Goal: Transaction & Acquisition: Purchase product/service

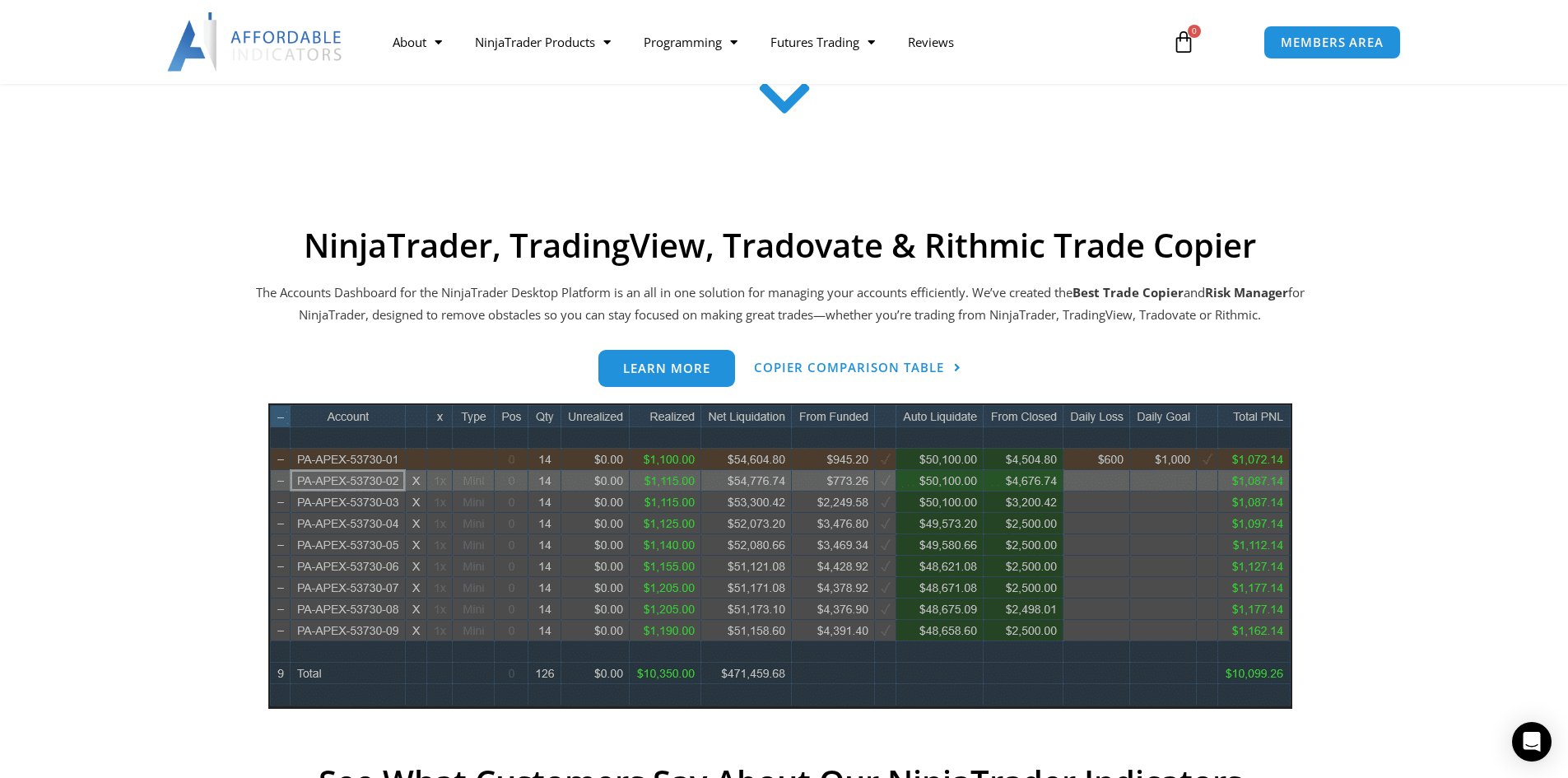
scroll to position [658, 0]
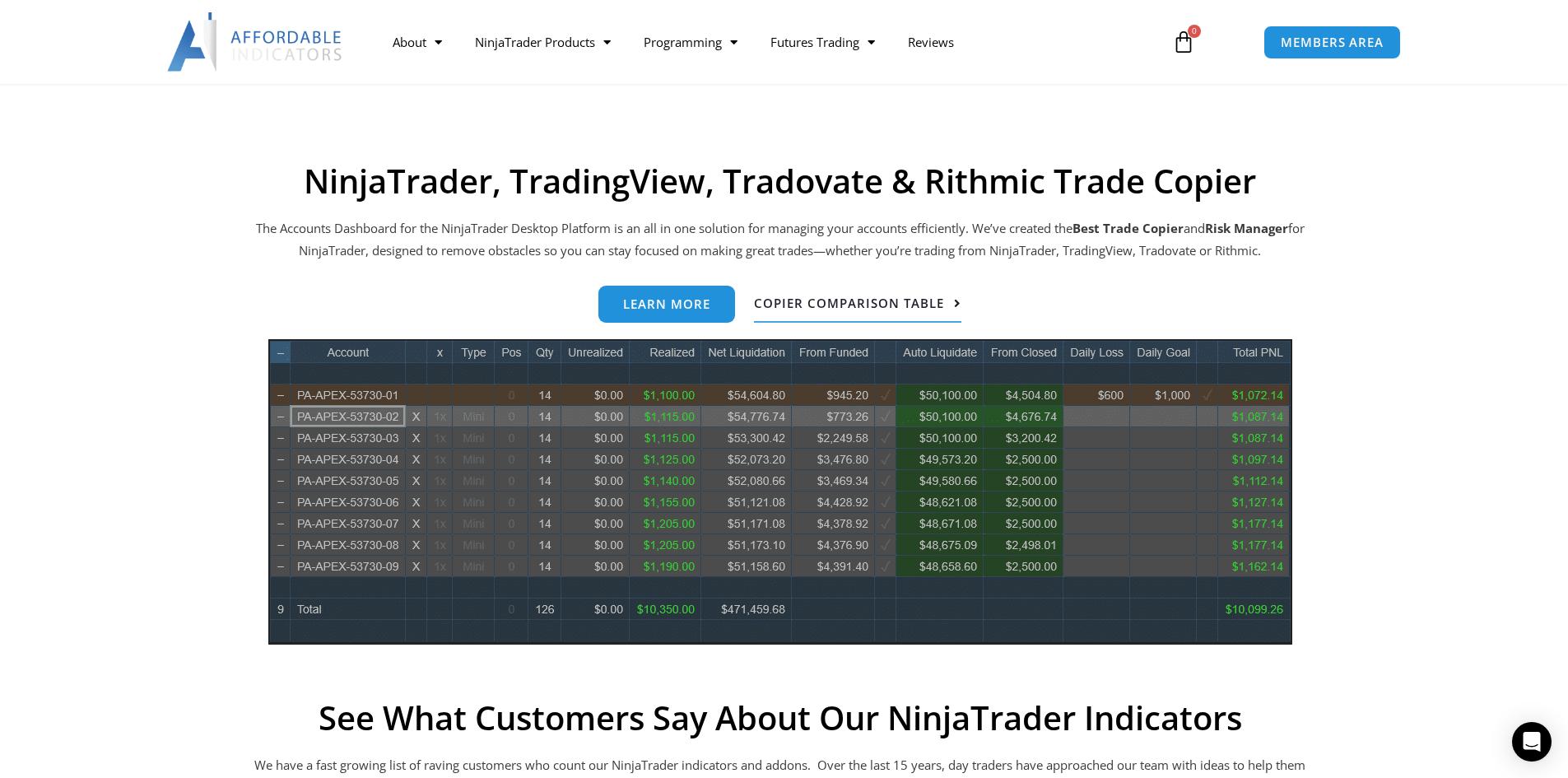
click at [814, 302] on span "Copier Comparison Table" at bounding box center [849, 304] width 190 height 12
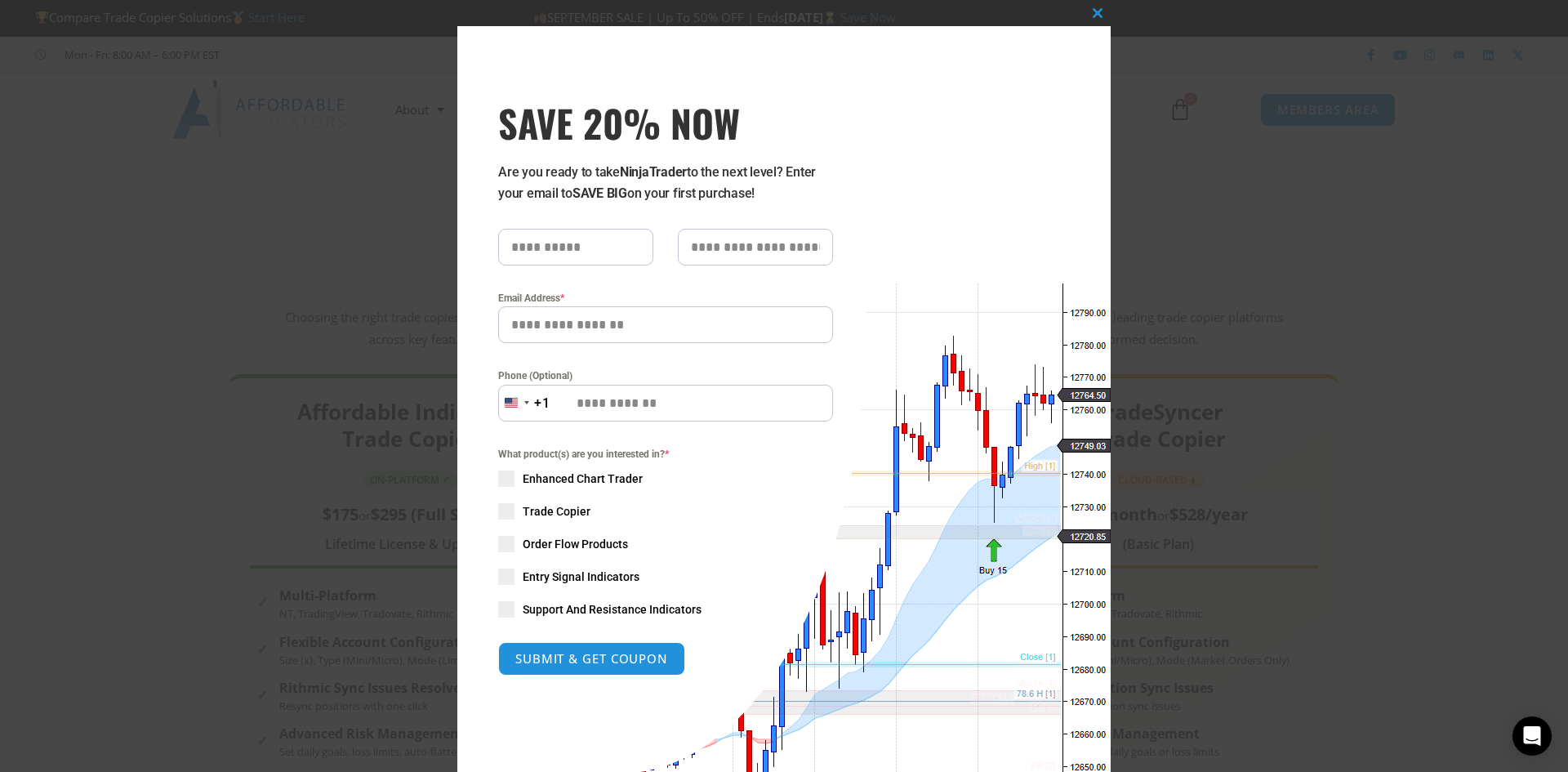
click at [594, 249] on input "SAVE 20% NOW popup" at bounding box center [575, 247] width 155 height 36
type input "******"
type input "****"
type input "**********"
click at [566, 518] on span "Trade Copier" at bounding box center [556, 511] width 68 height 16
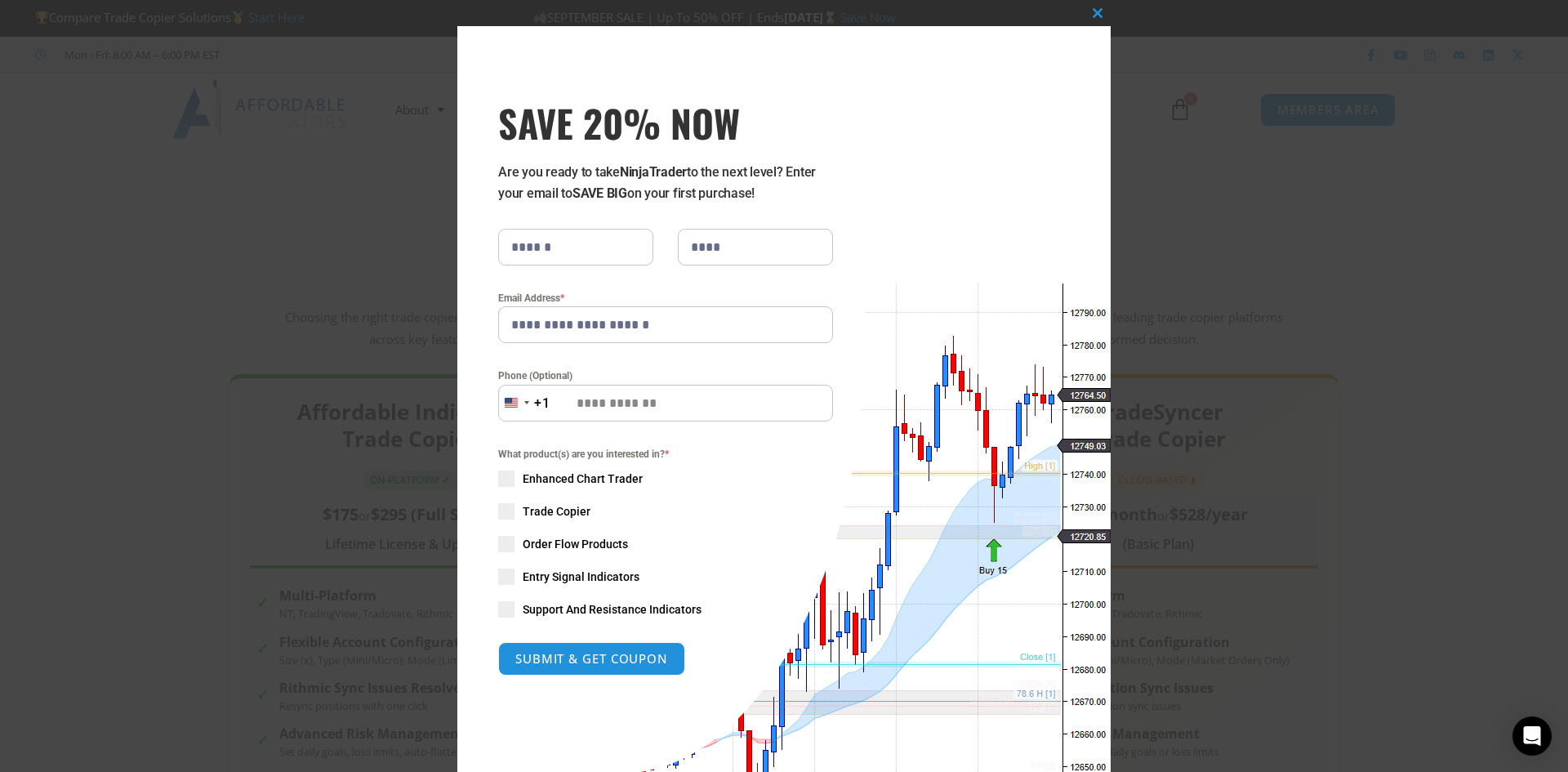
click at [590, 541] on span "Order Flow Products" at bounding box center [575, 544] width 105 height 16
click at [602, 582] on span "Entry Signal Indicators" at bounding box center [581, 576] width 117 height 16
click at [602, 596] on div "What product(s) are you interested in? * Enhanced Chart Trader Trade Copier Ord…" at bounding box center [665, 532] width 335 height 171
click at [604, 609] on span "Support And Resistance Indicators" at bounding box center [611, 609] width 179 height 16
click at [584, 478] on span "Enhanced Chart Trader" at bounding box center [583, 478] width 120 height 16
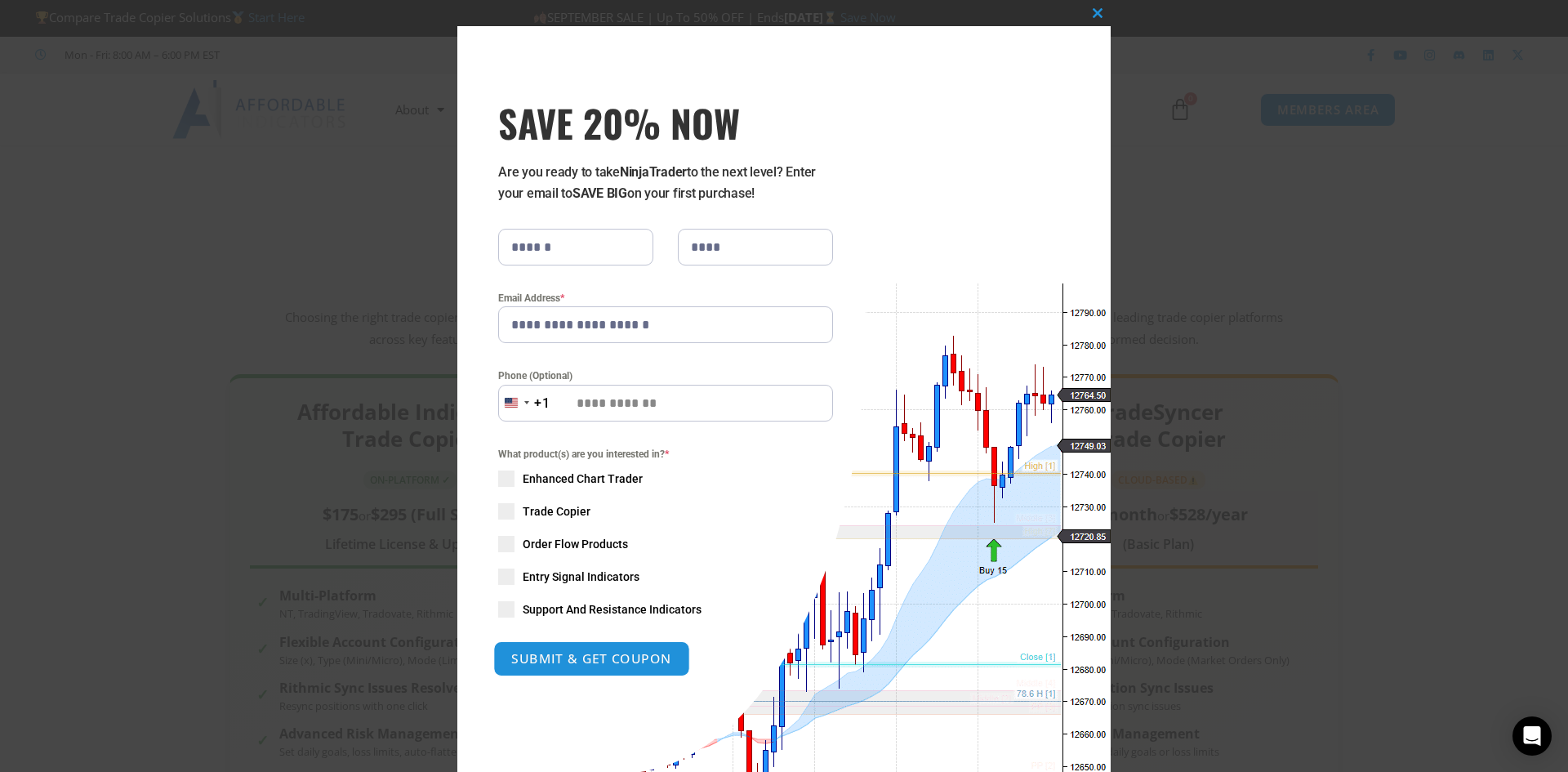
click at [609, 661] on button "SUBMIT & GET COUPON" at bounding box center [592, 658] width 197 height 35
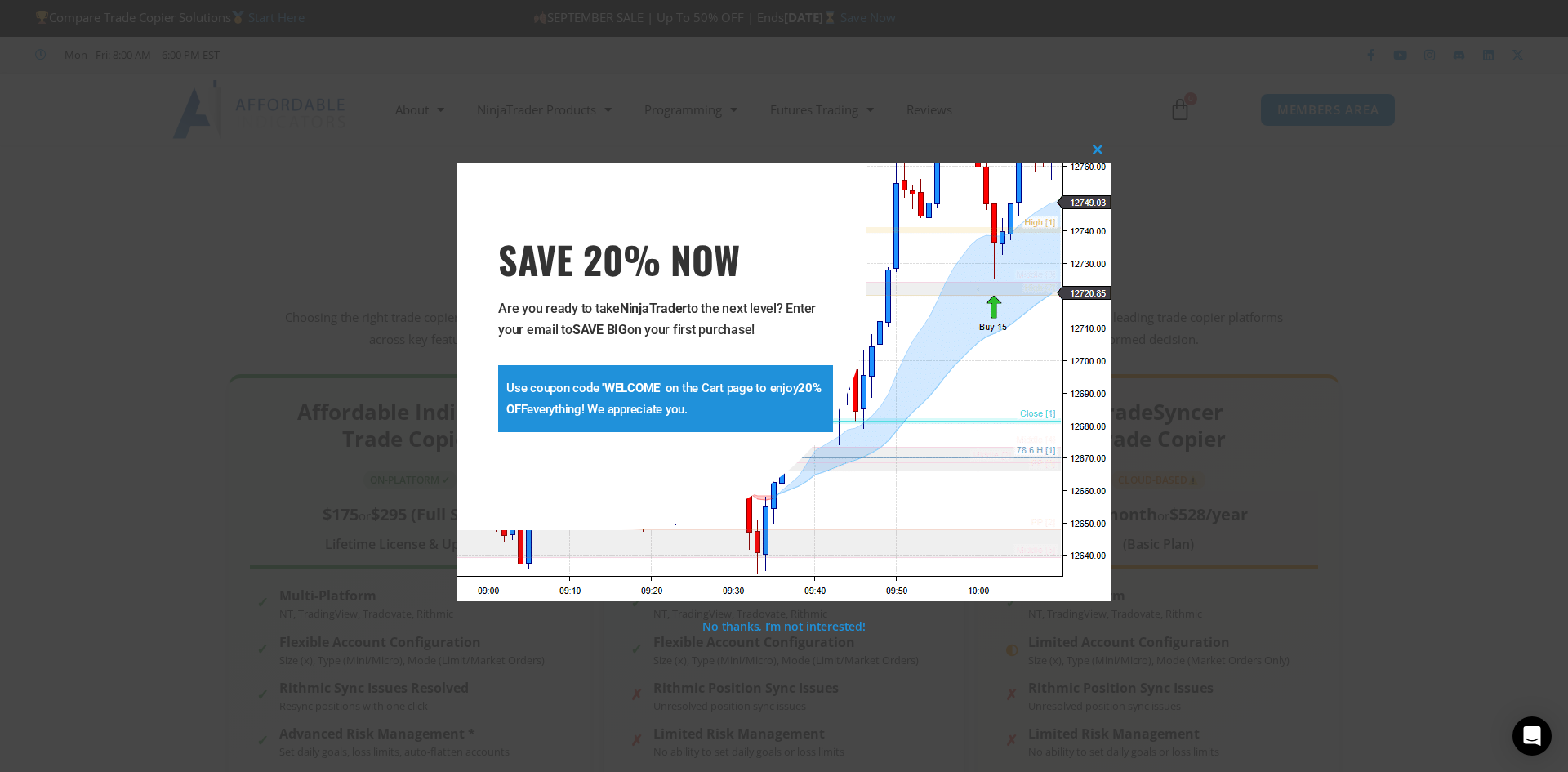
click at [629, 386] on strong "WELCOME" at bounding box center [632, 388] width 55 height 14
copy strong "WELCOME"
click at [1100, 146] on span "SAVE 20% NOW popup" at bounding box center [1097, 149] width 26 height 10
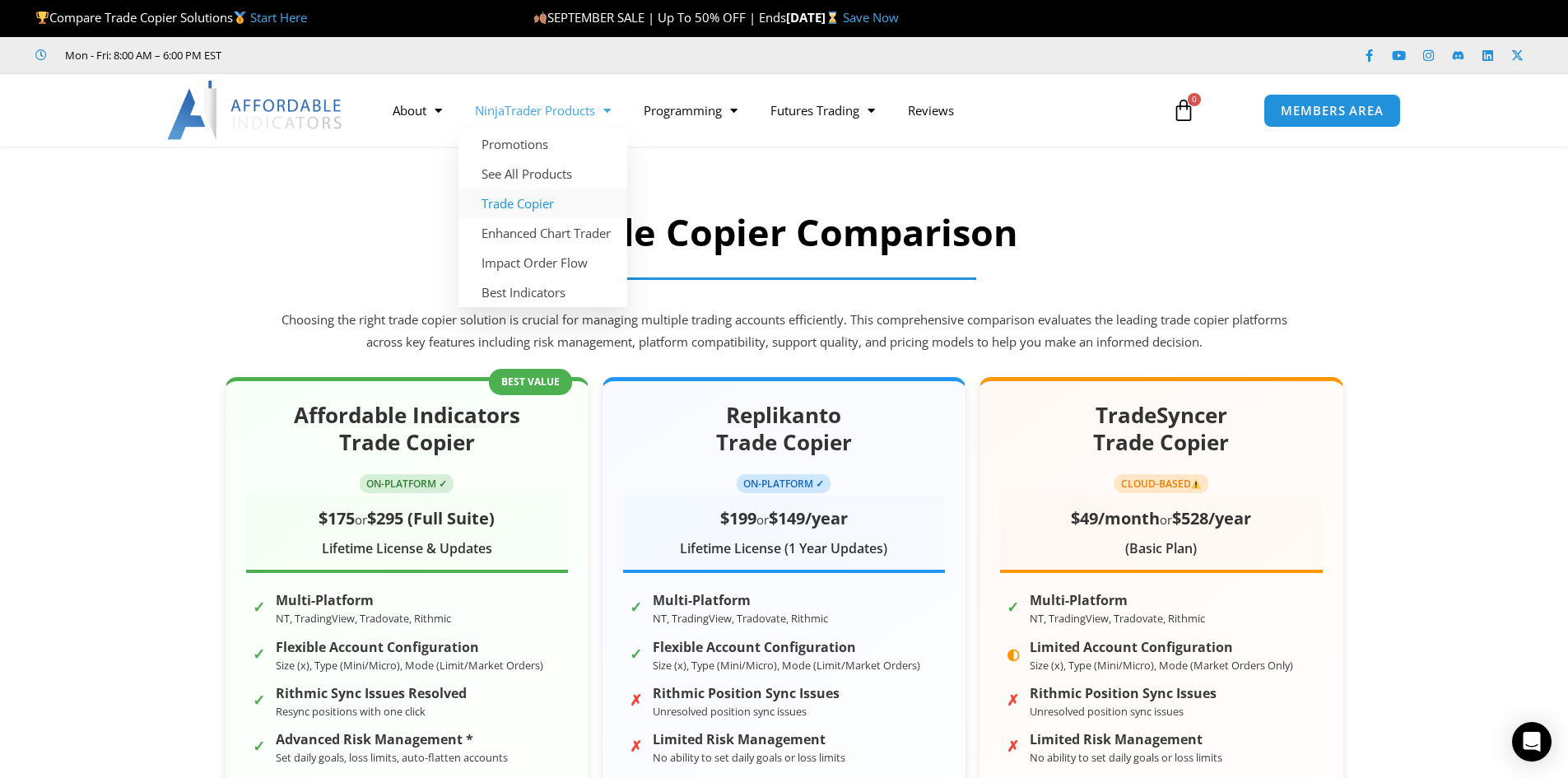
click at [554, 207] on link "Trade Copier" at bounding box center [542, 203] width 168 height 30
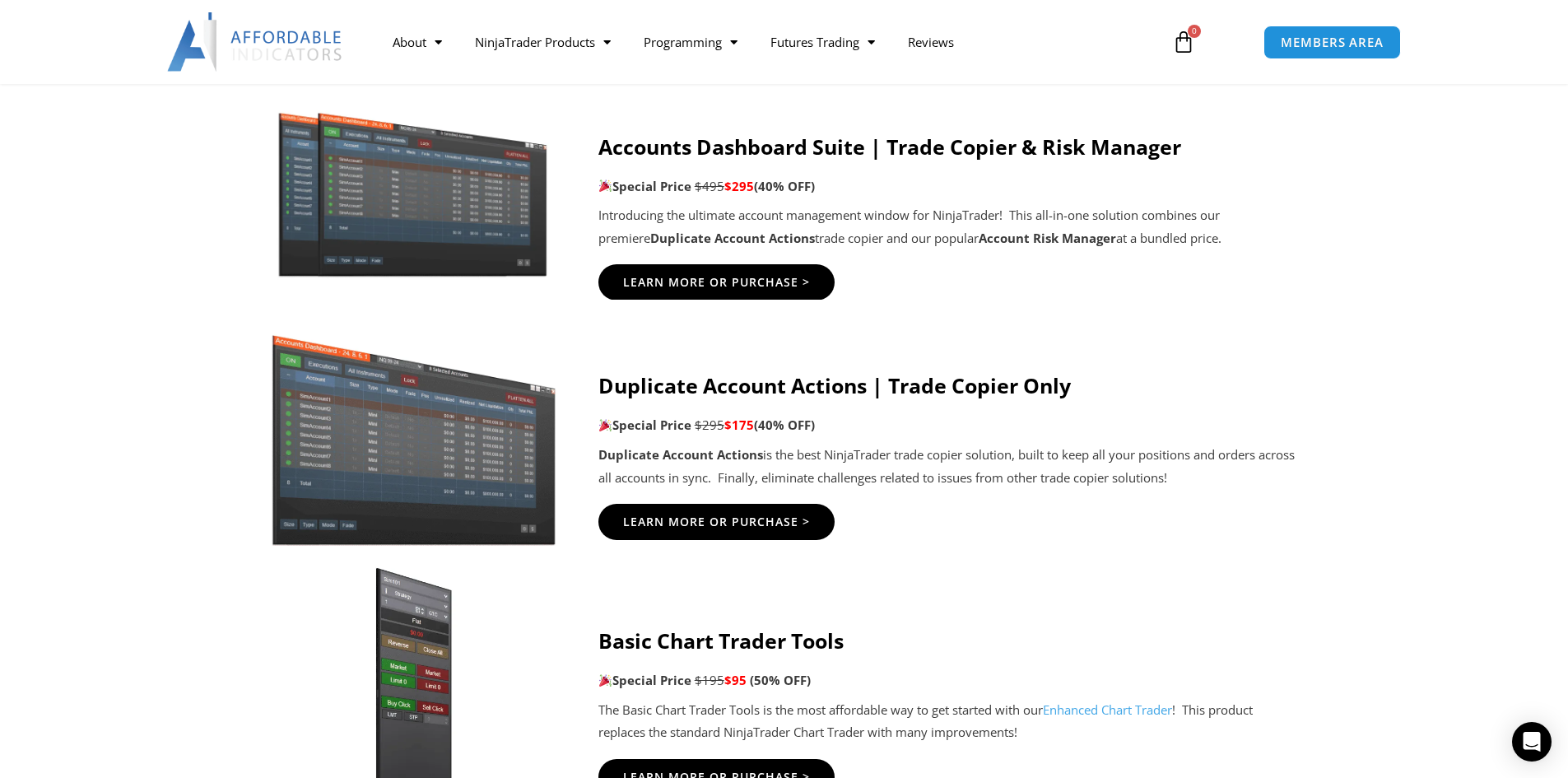
scroll to position [905, 0]
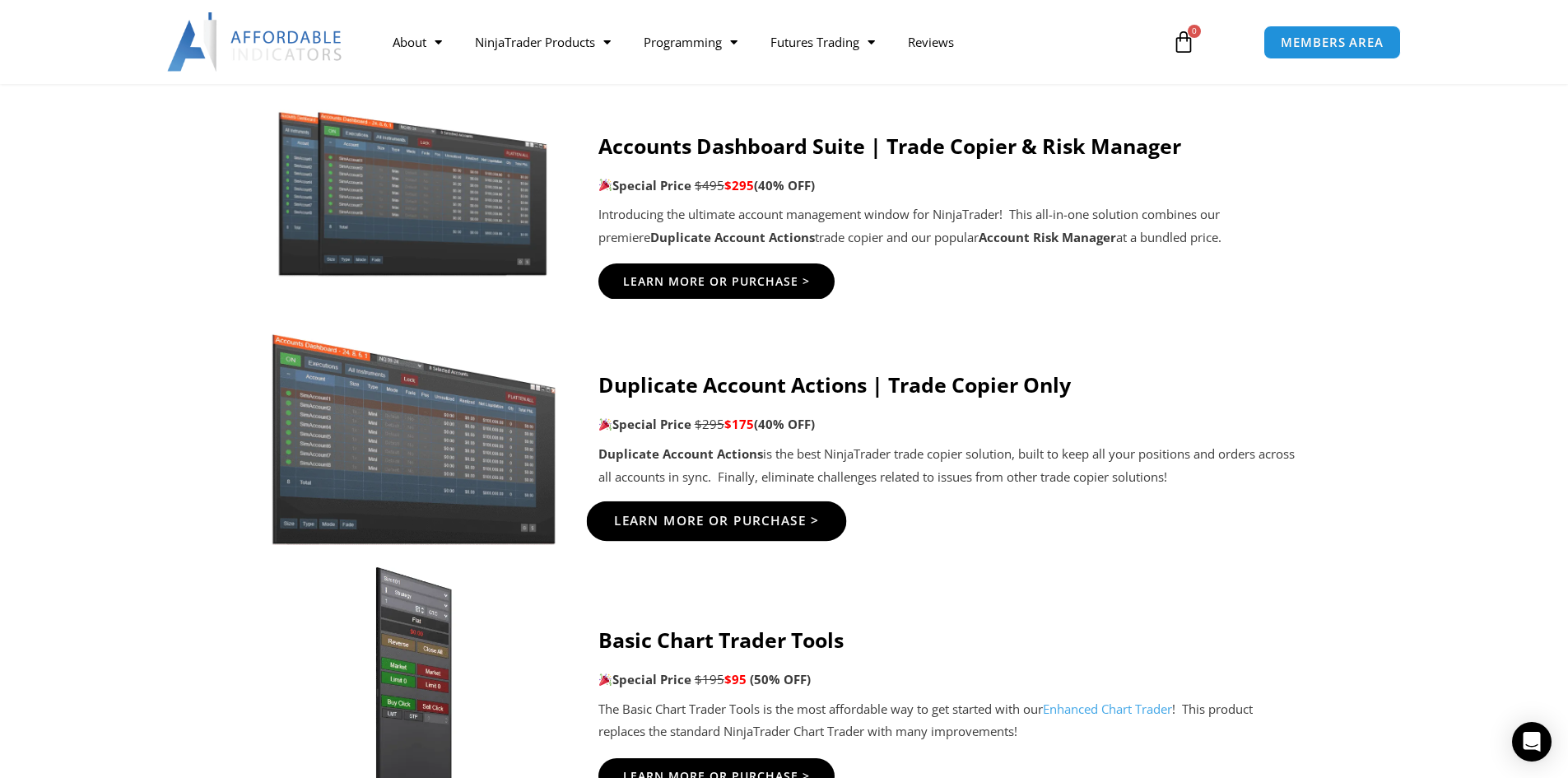
click at [742, 515] on span "Learn More Or Purchase >" at bounding box center [715, 521] width 206 height 12
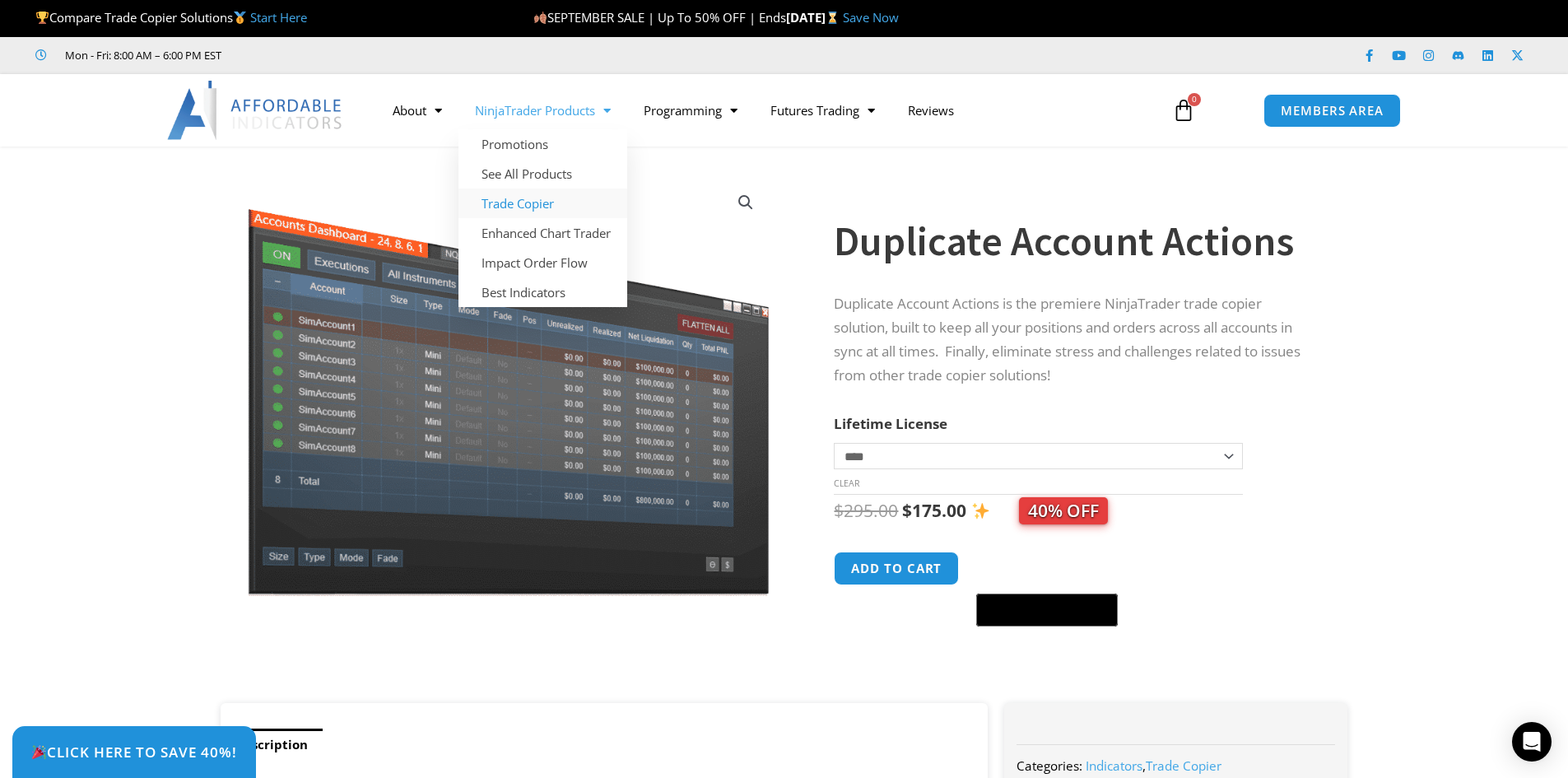
click at [544, 200] on link "Trade Copier" at bounding box center [542, 203] width 168 height 30
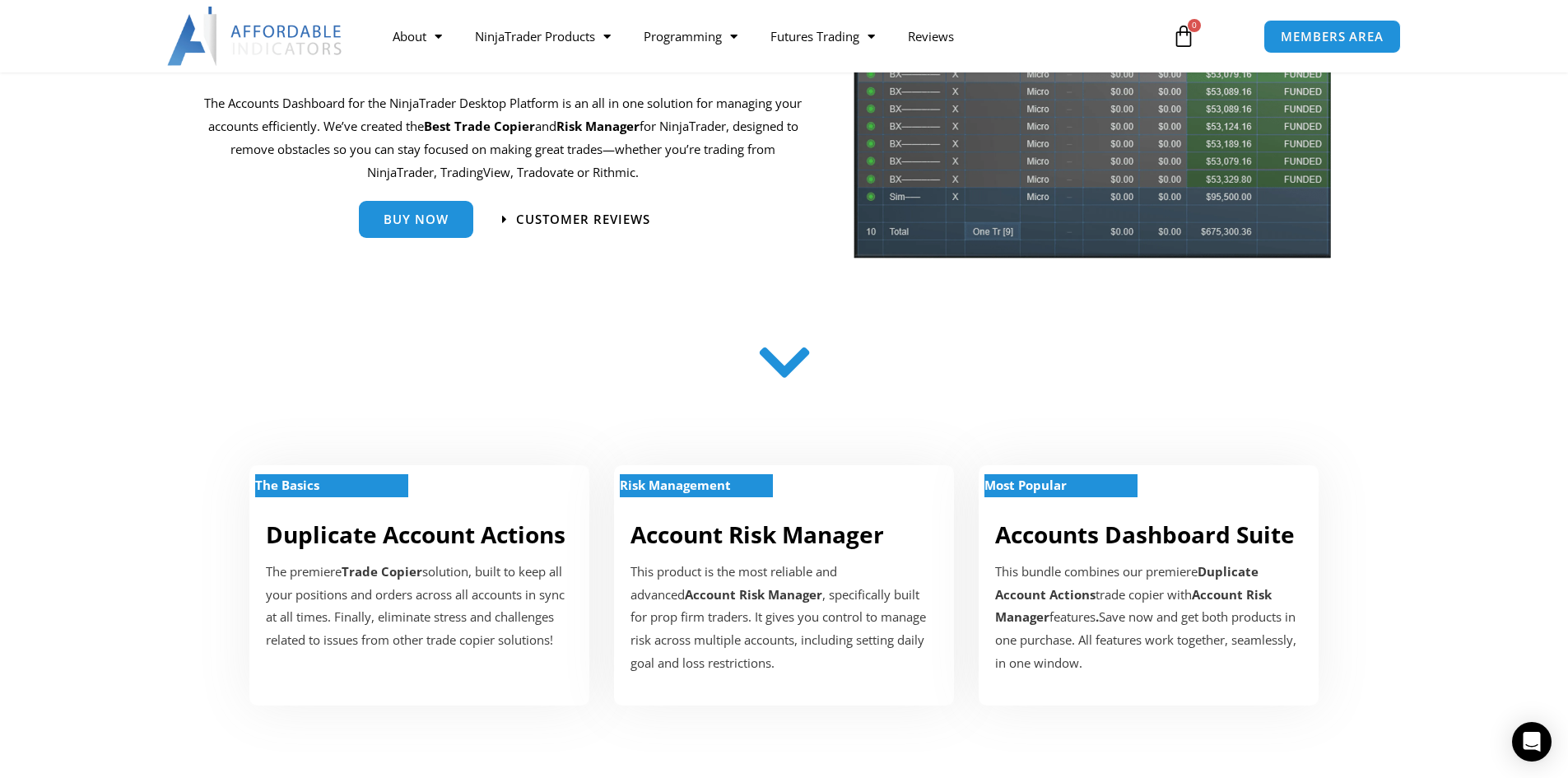
scroll to position [82, 0]
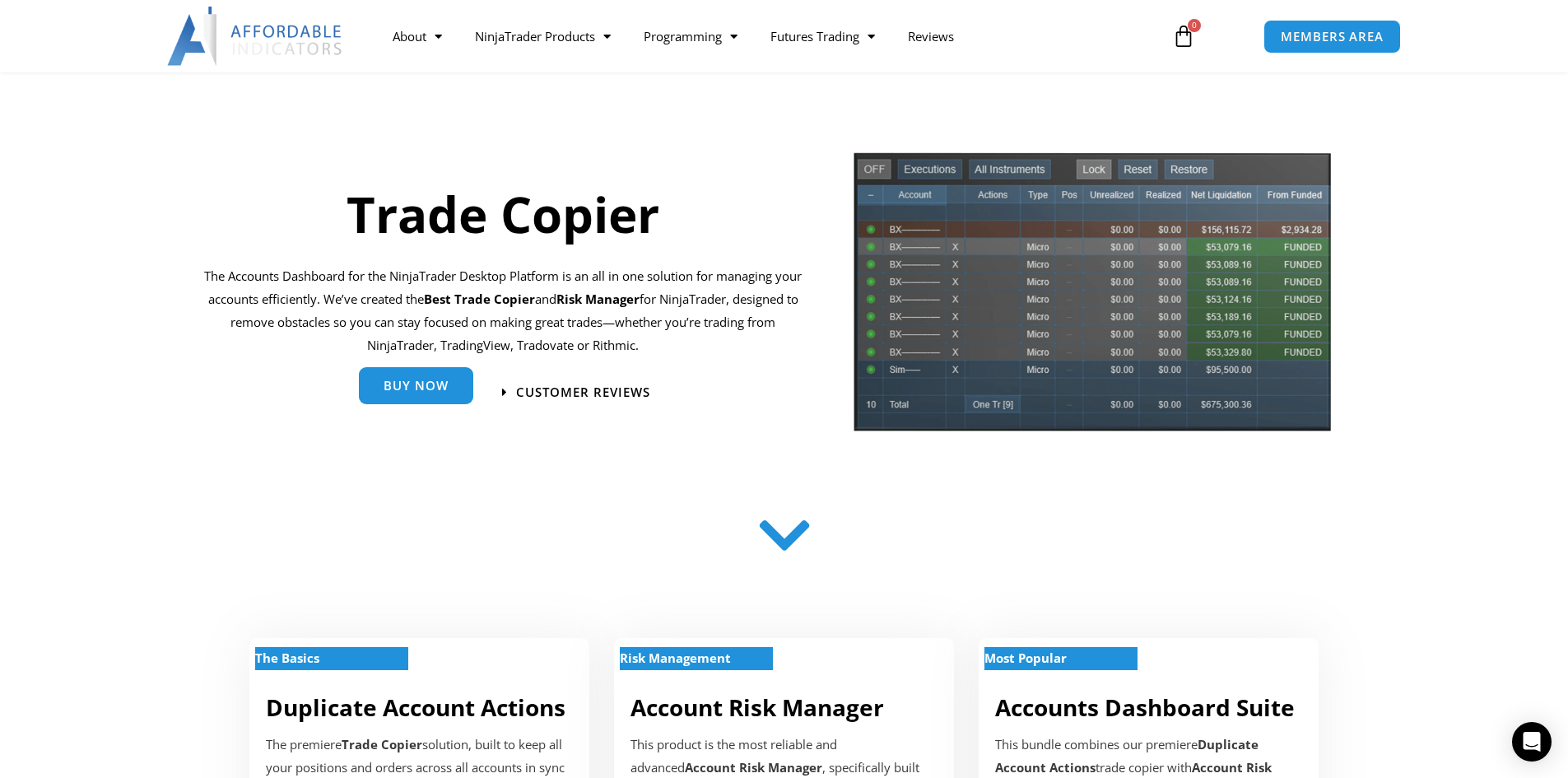
click at [447, 389] on span "Buy Now" at bounding box center [416, 386] width 65 height 12
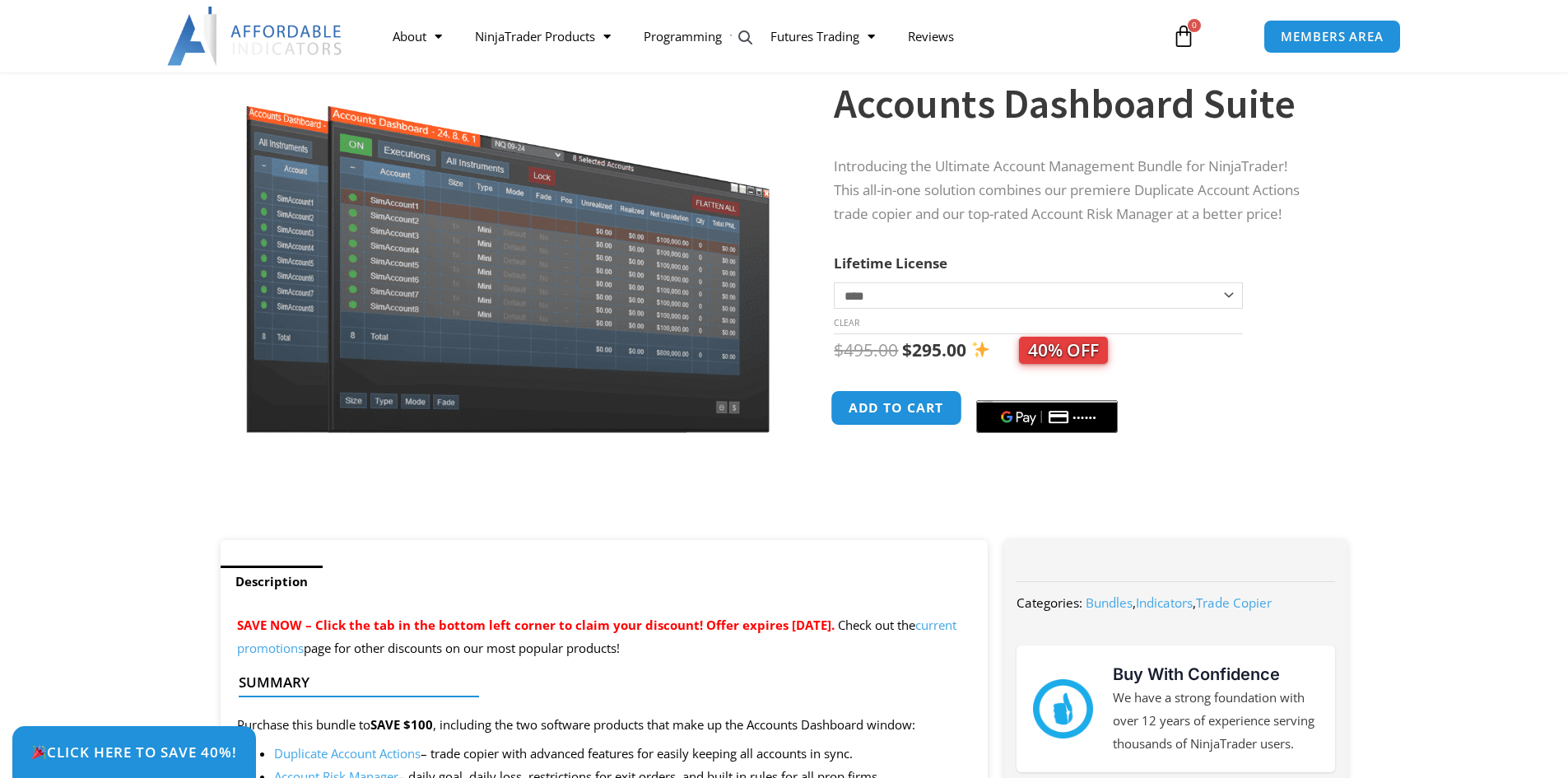
click at [888, 417] on button "Add to cart" at bounding box center [897, 407] width 132 height 35
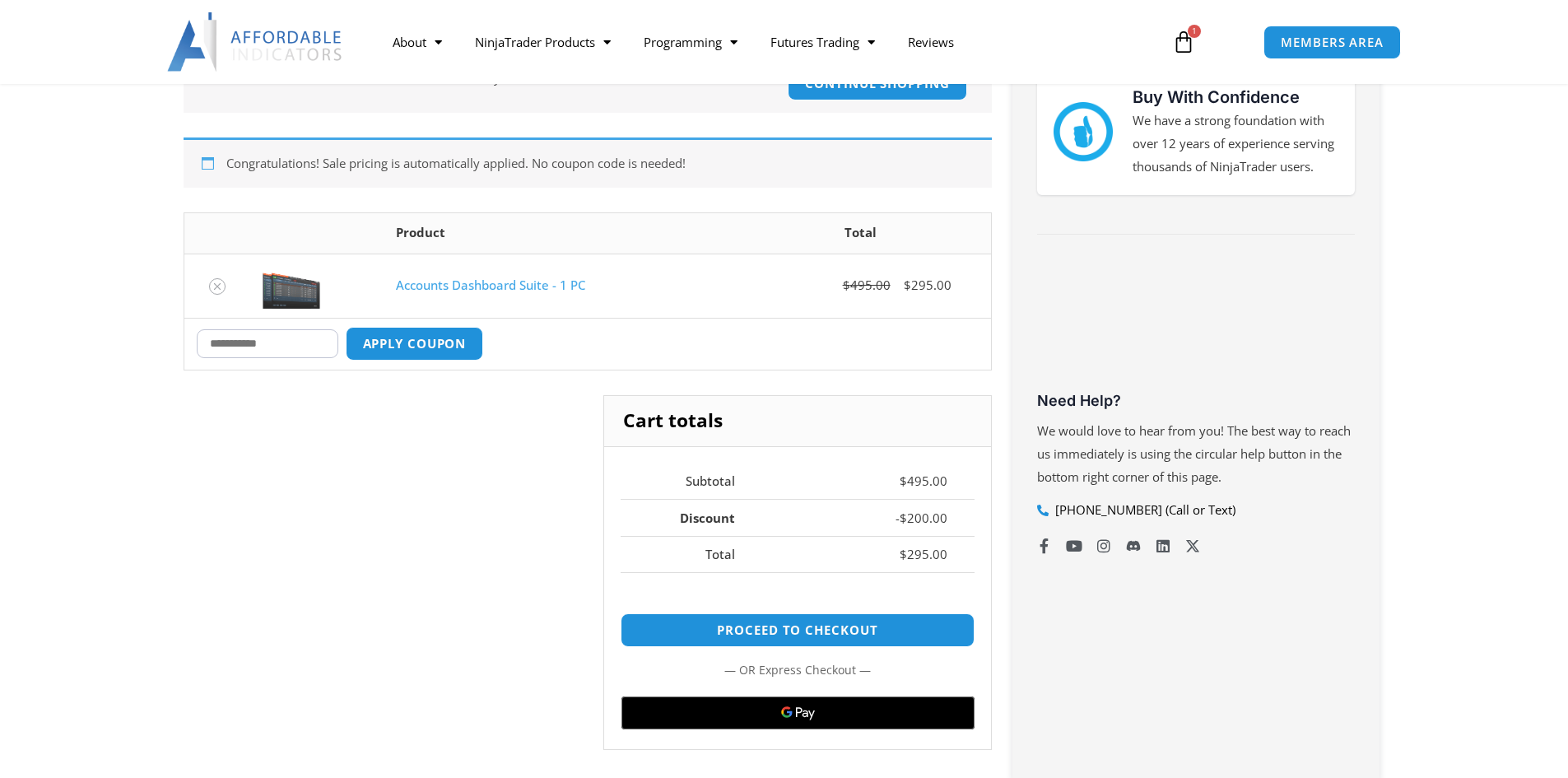
scroll to position [329, 0]
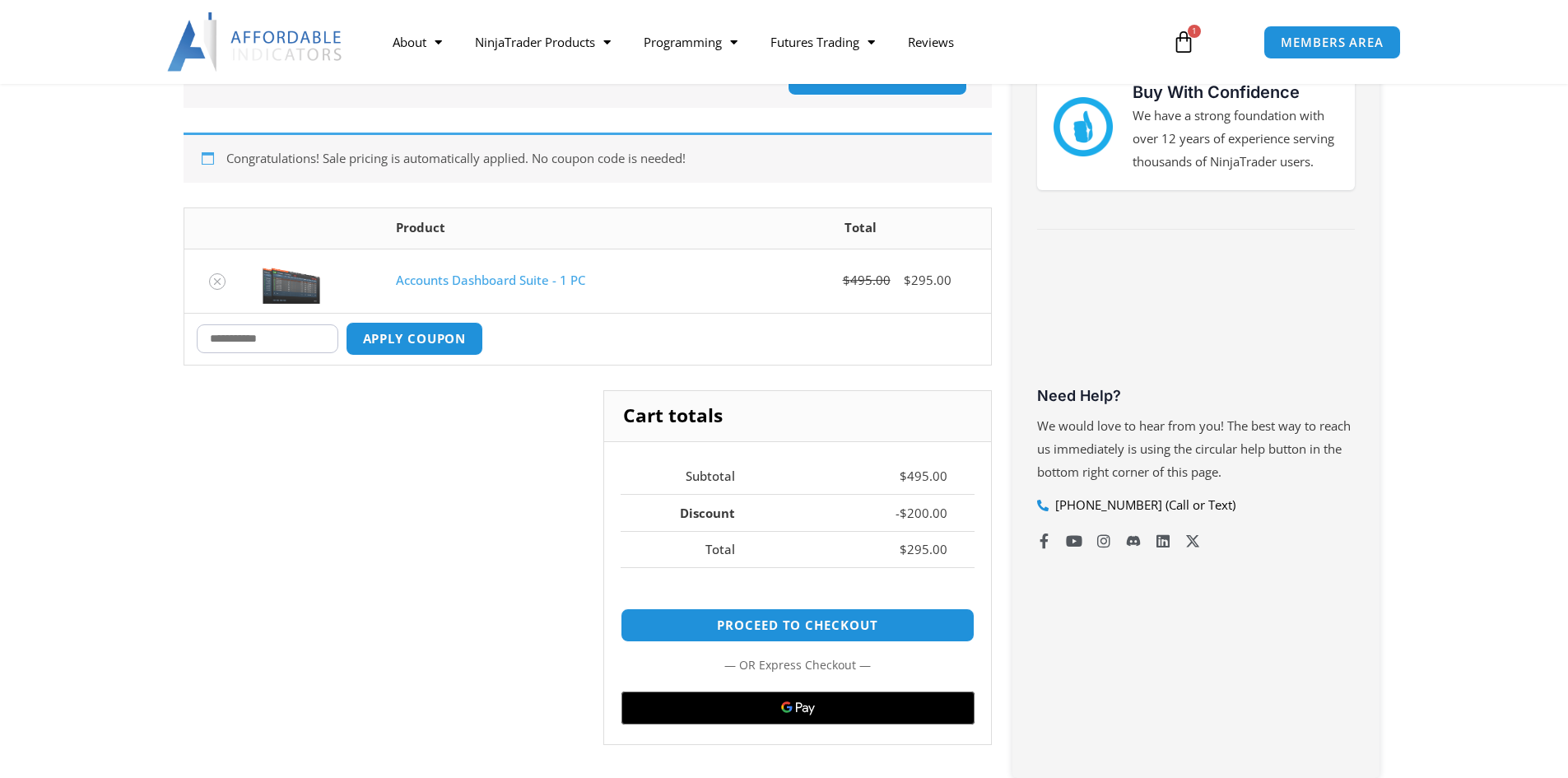
paste input "*******"
type input "*******"
click at [420, 343] on button "Apply coupon" at bounding box center [414, 339] width 144 height 35
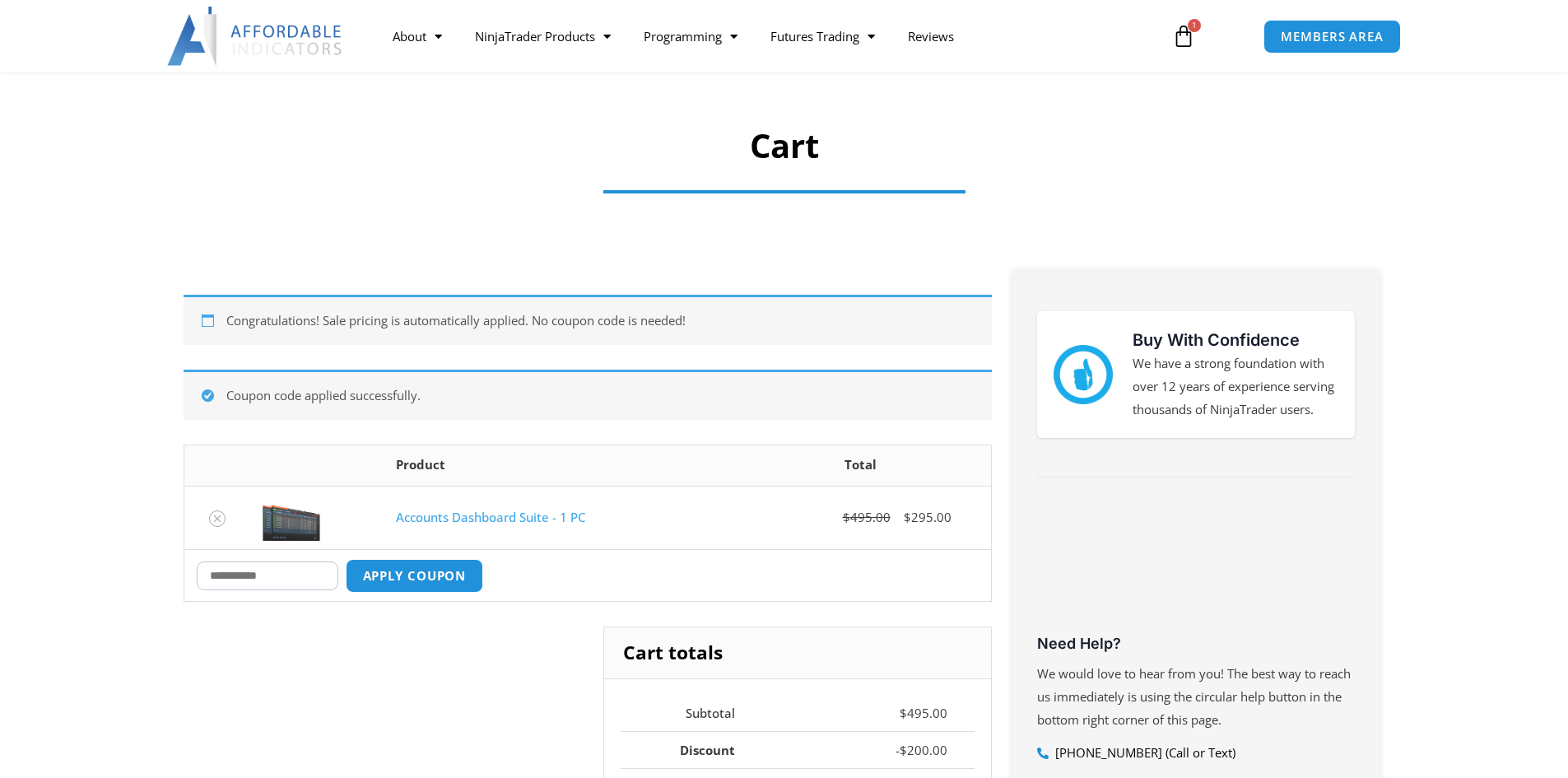
scroll to position [0, 0]
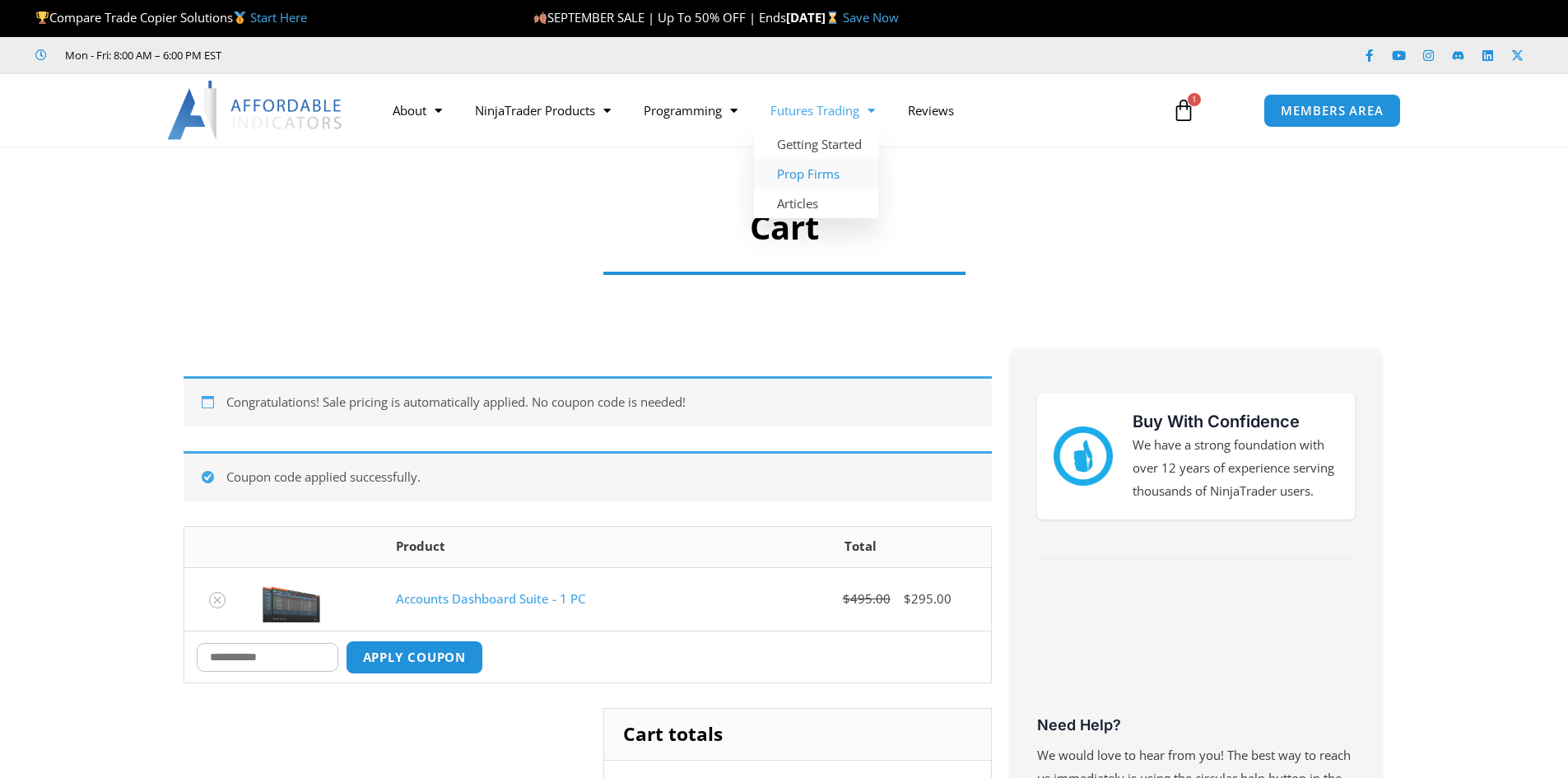
click at [812, 182] on link "Prop Firms" at bounding box center [815, 174] width 124 height 30
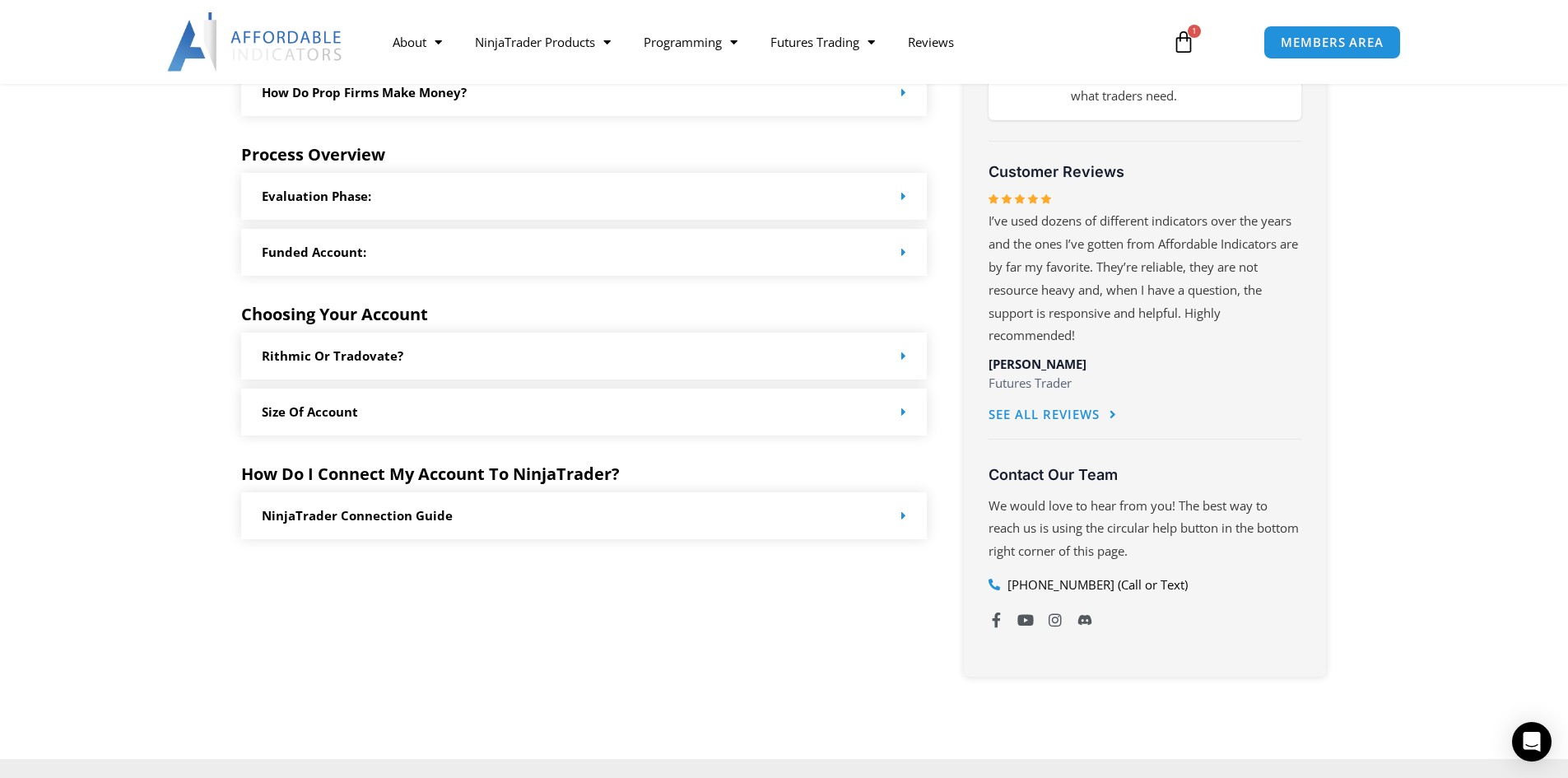
scroll to position [741, 0]
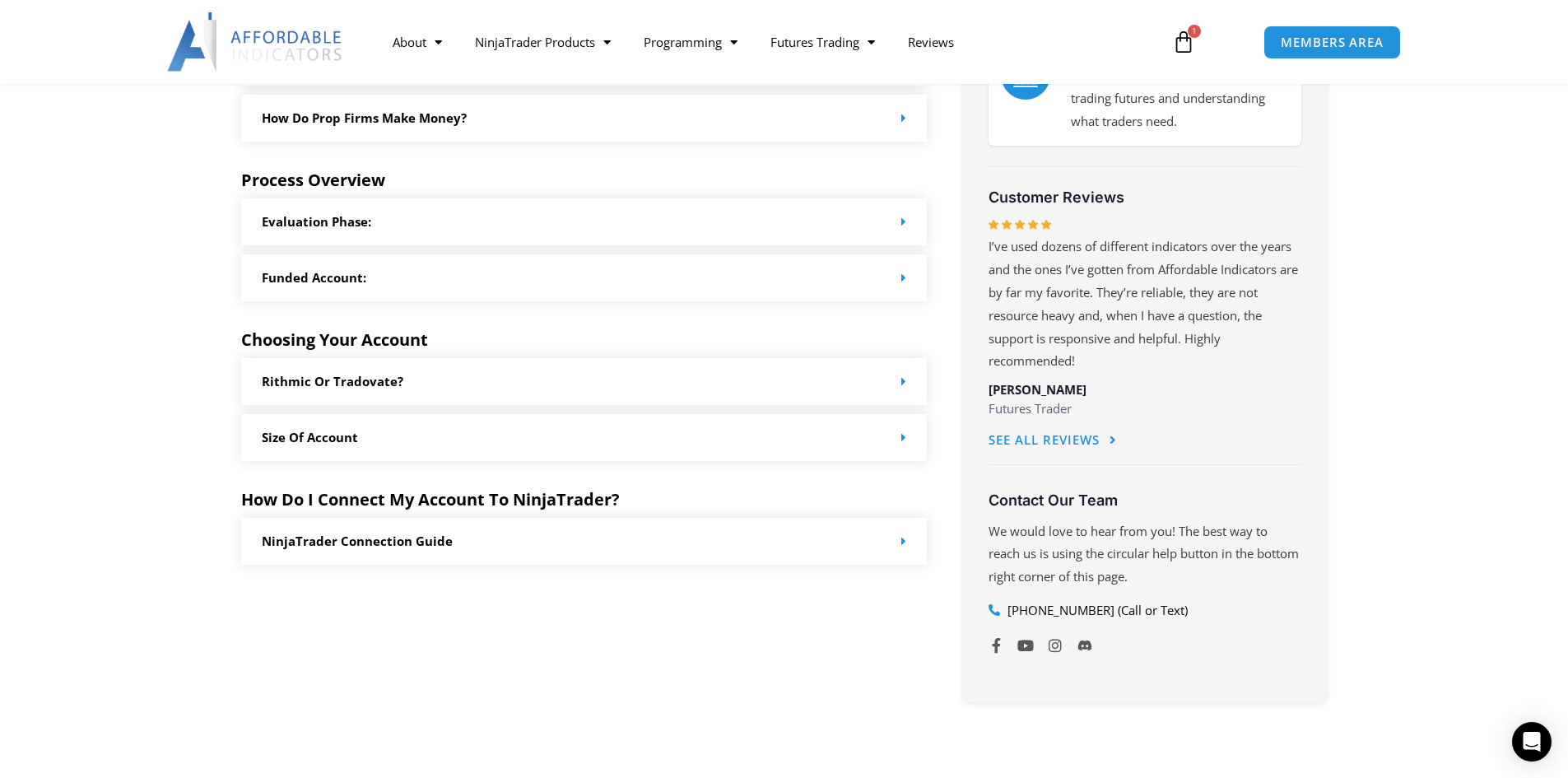
click at [878, 383] on div "Rithmic or Tradovate?" at bounding box center [584, 381] width 686 height 47
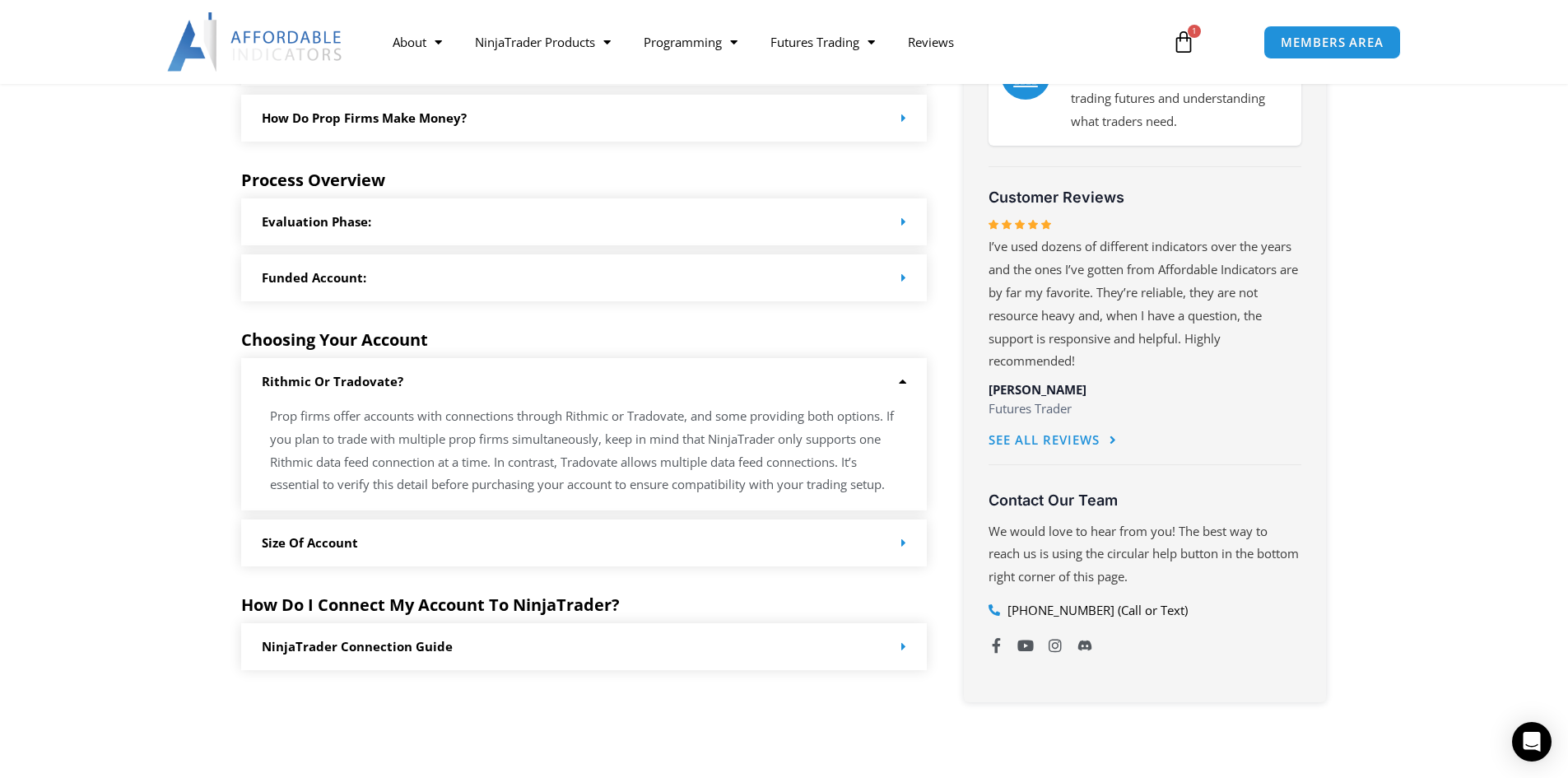
click at [867, 548] on div "Size of Account" at bounding box center [584, 543] width 686 height 47
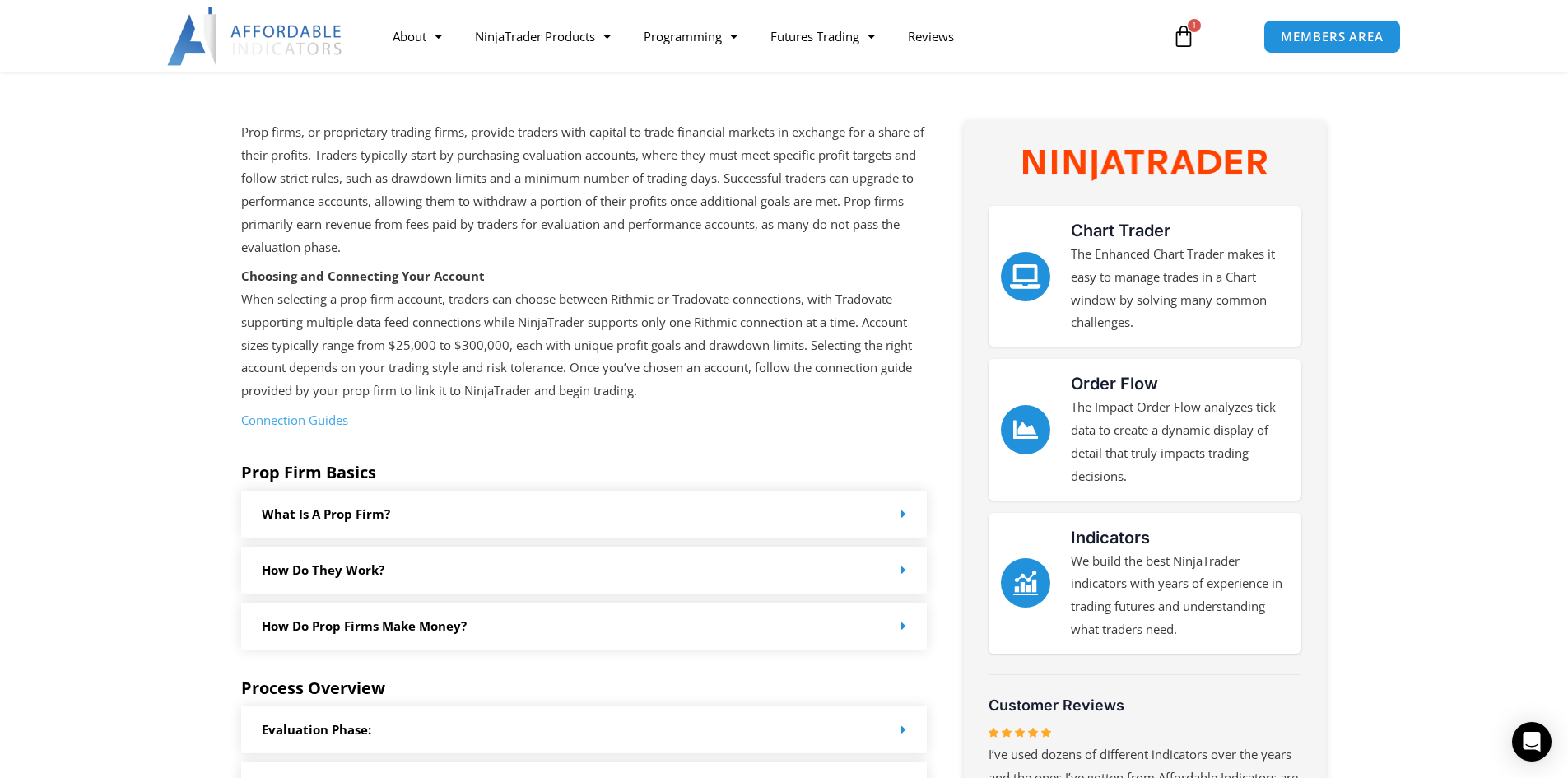
scroll to position [247, 0]
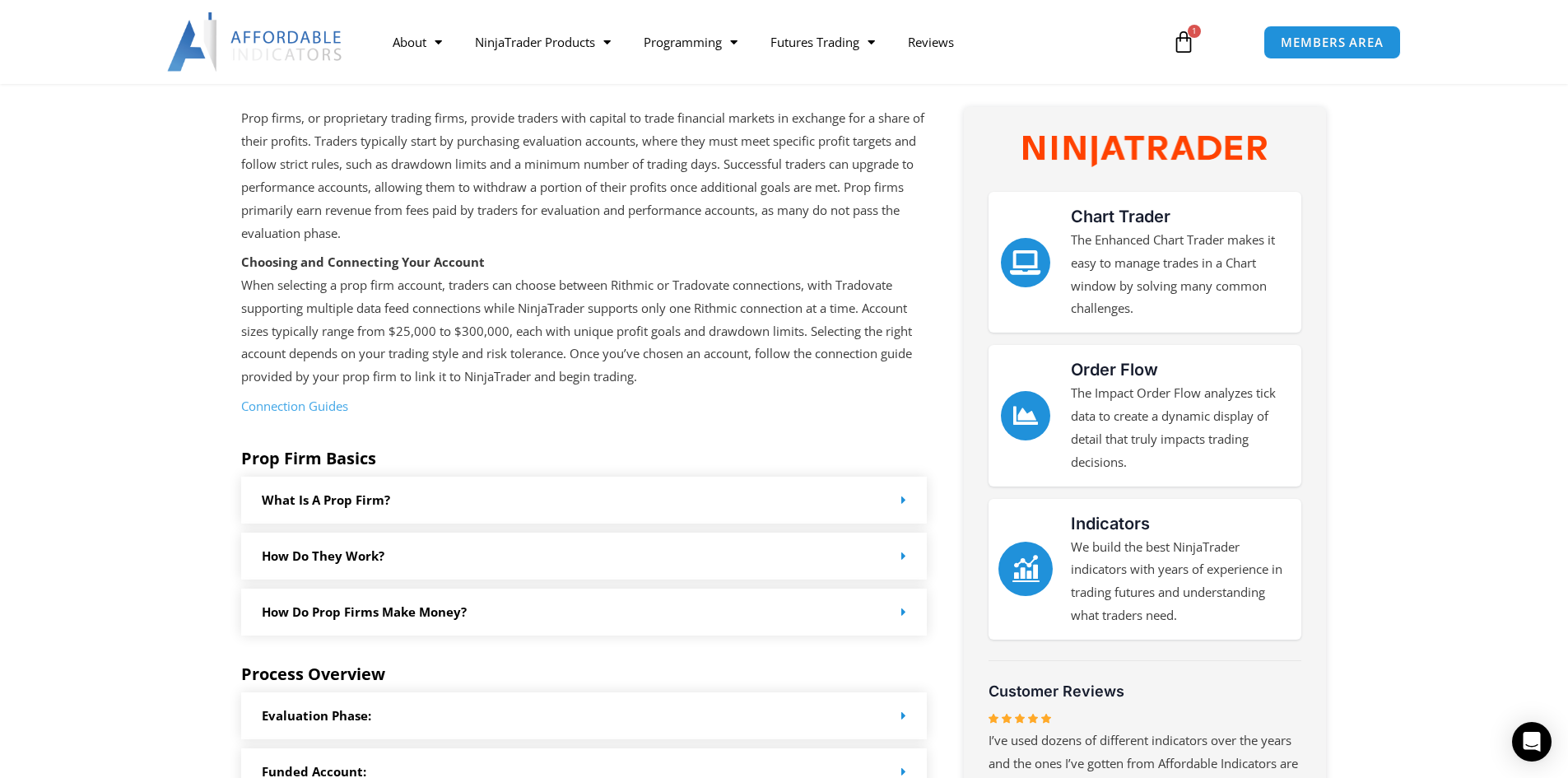
click at [1042, 561] on link "Indicators" at bounding box center [1025, 569] width 55 height 55
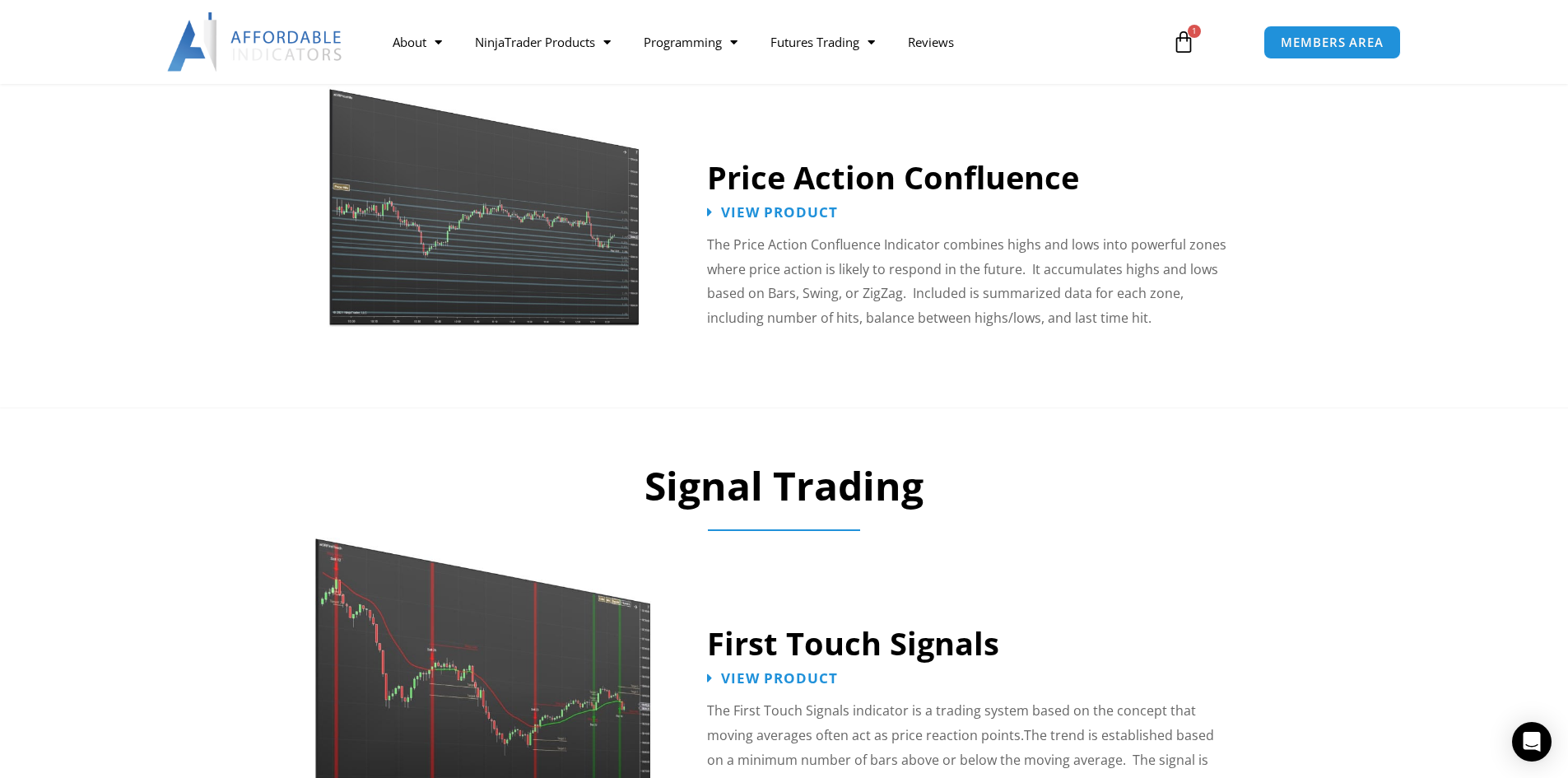
scroll to position [2141, 0]
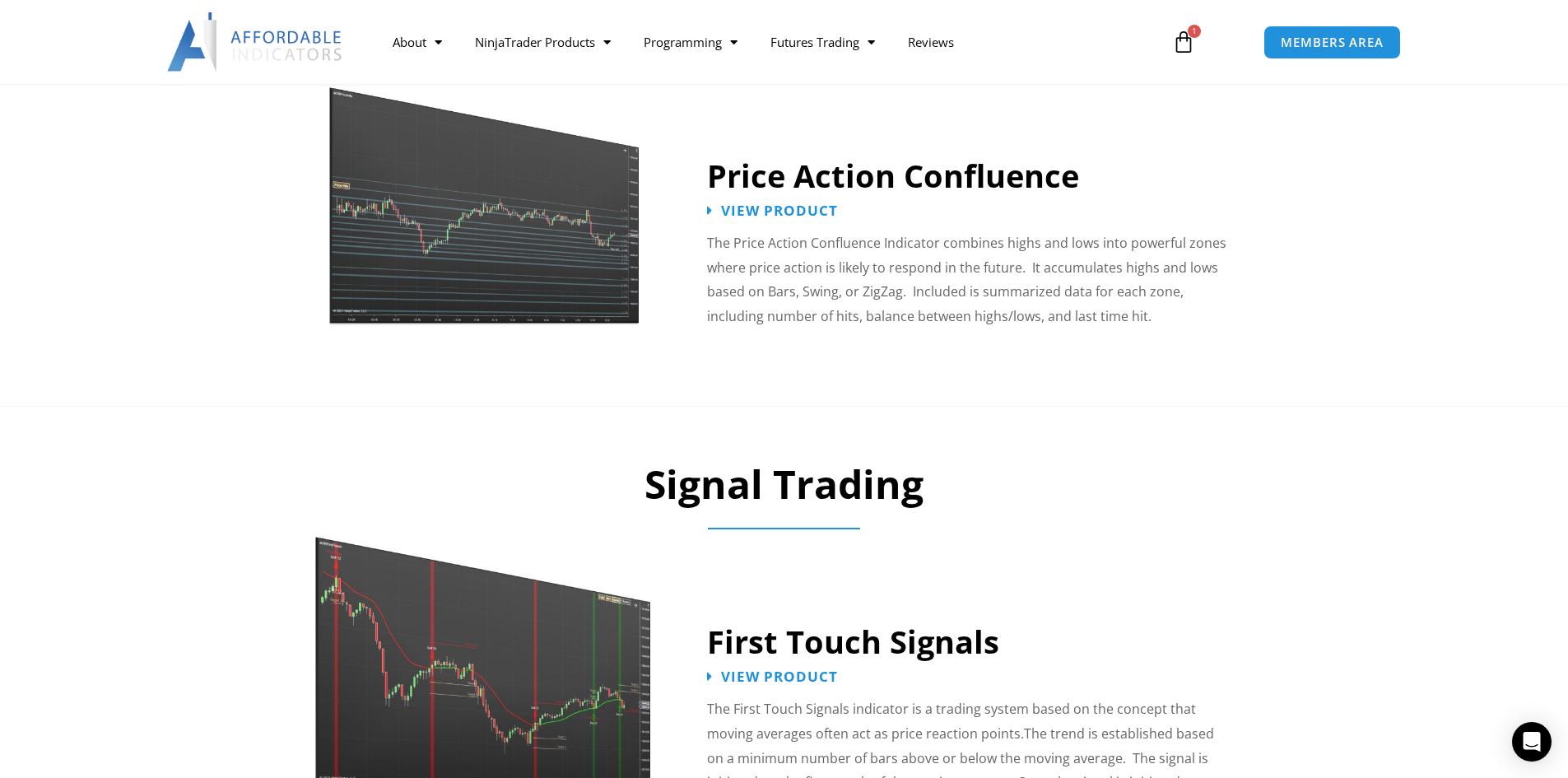
click at [537, 189] on img at bounding box center [484, 199] width 314 height 269
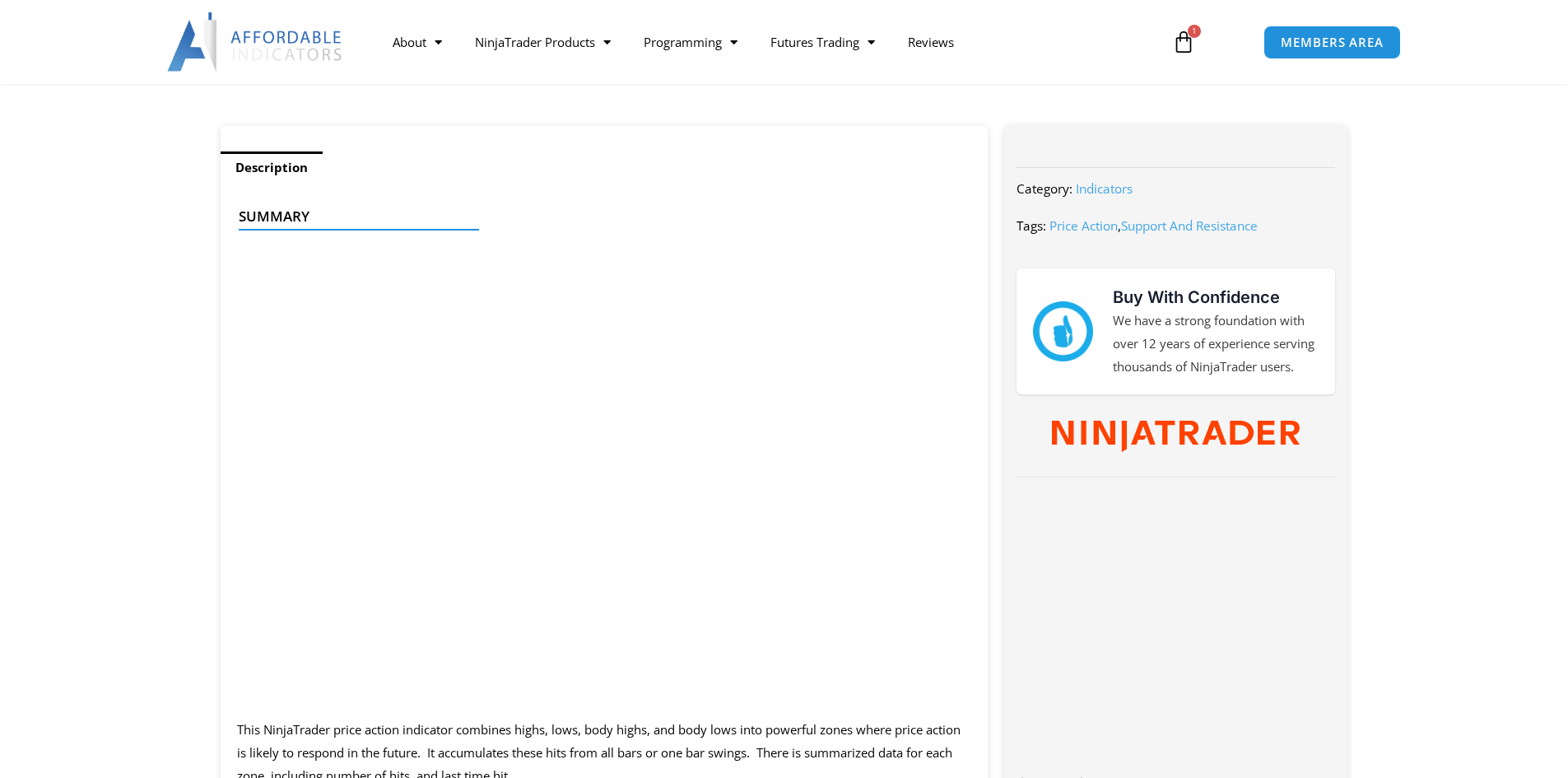
scroll to position [741, 0]
